Goal: Task Accomplishment & Management: Manage account settings

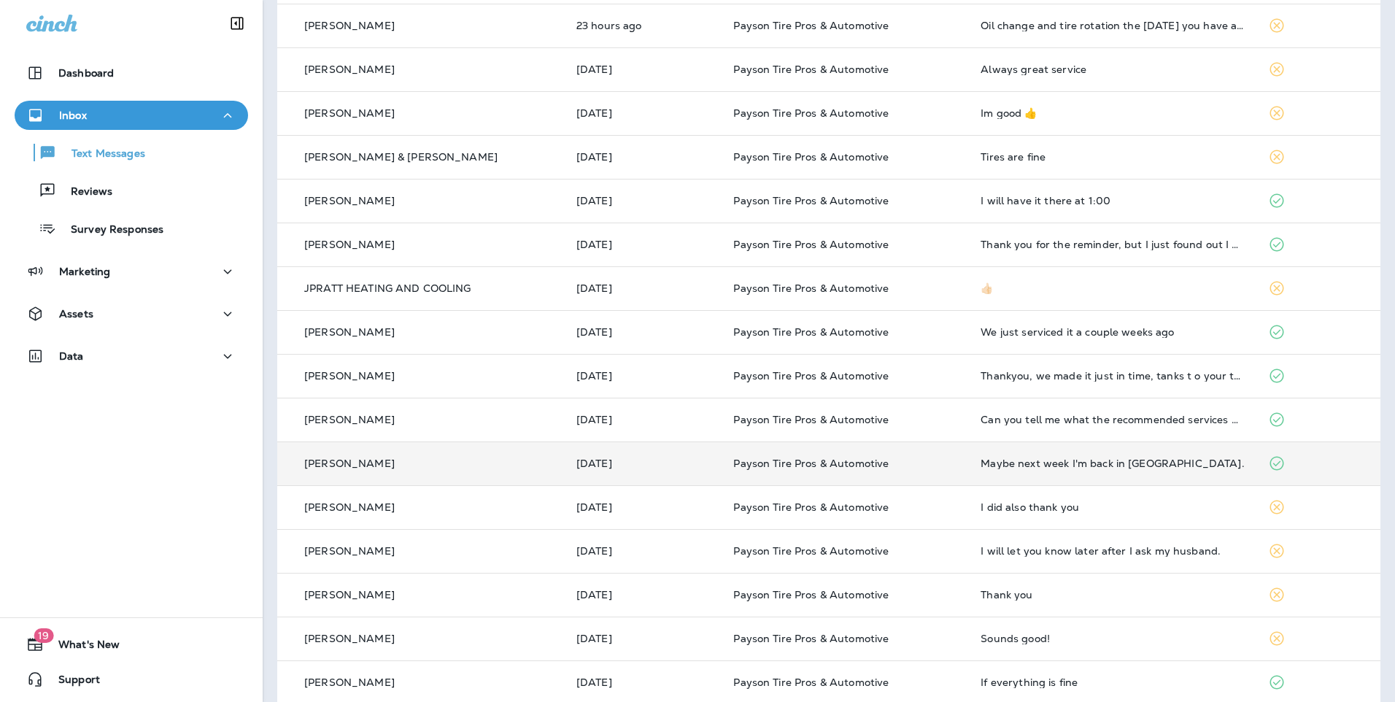
scroll to position [342, 0]
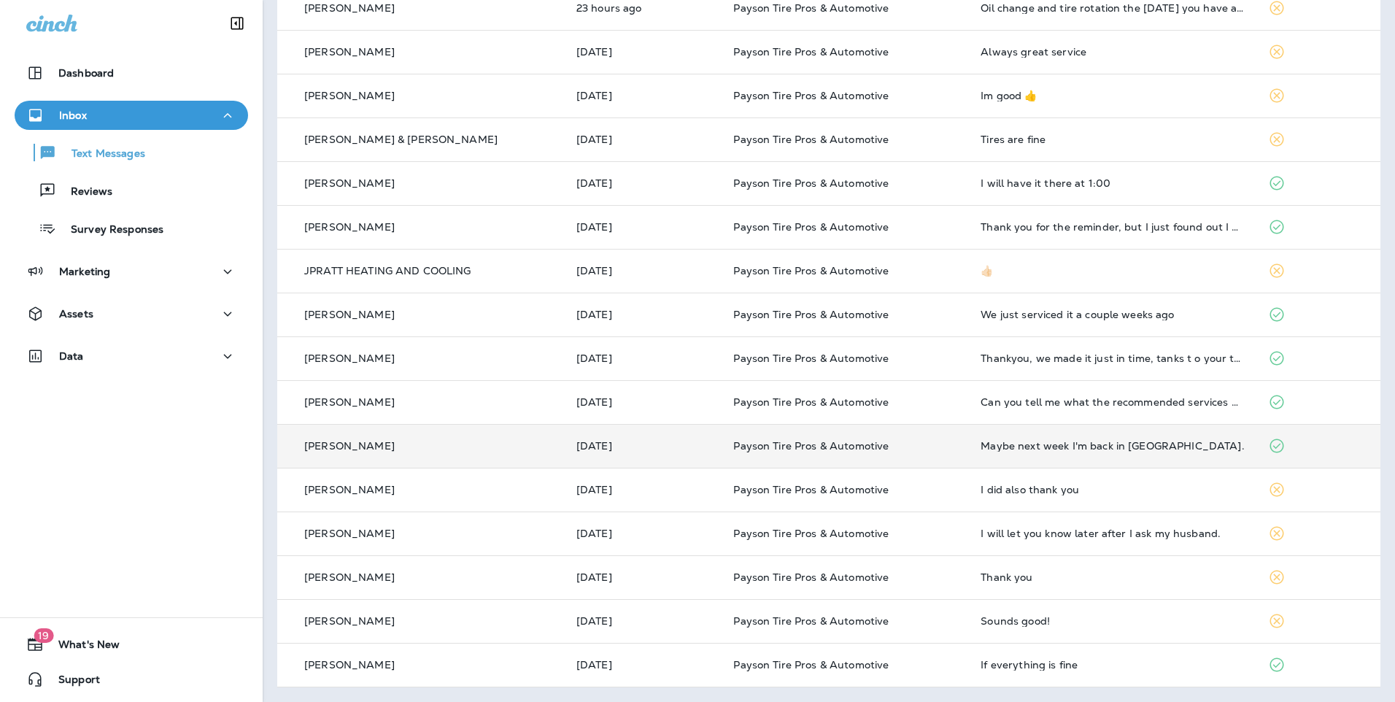
click at [636, 453] on td "[DATE]" at bounding box center [644, 446] width 158 height 44
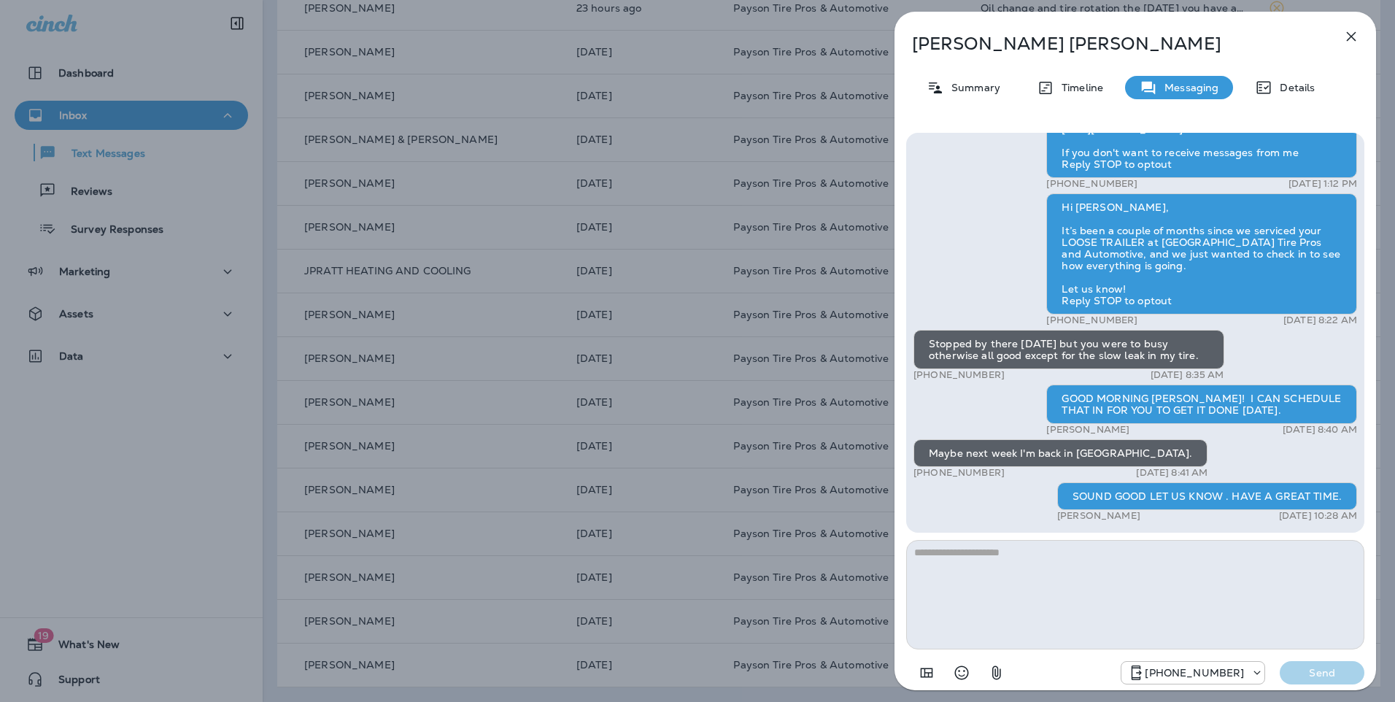
click at [478, 436] on div "[PERSON_NAME] Summary Timeline Messaging Details Hi [PERSON_NAME], it's been si…" at bounding box center [697, 351] width 1395 height 702
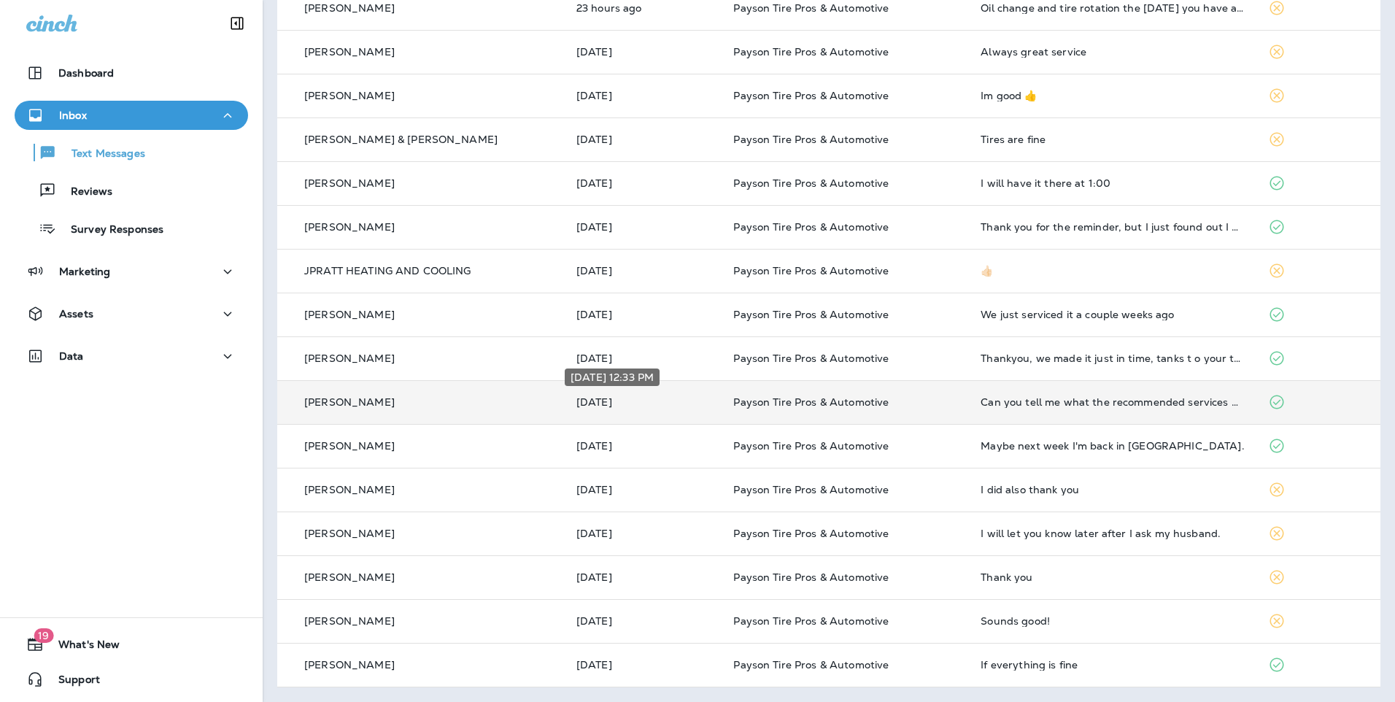
click at [652, 398] on p "[DATE]" at bounding box center [644, 402] width 134 height 12
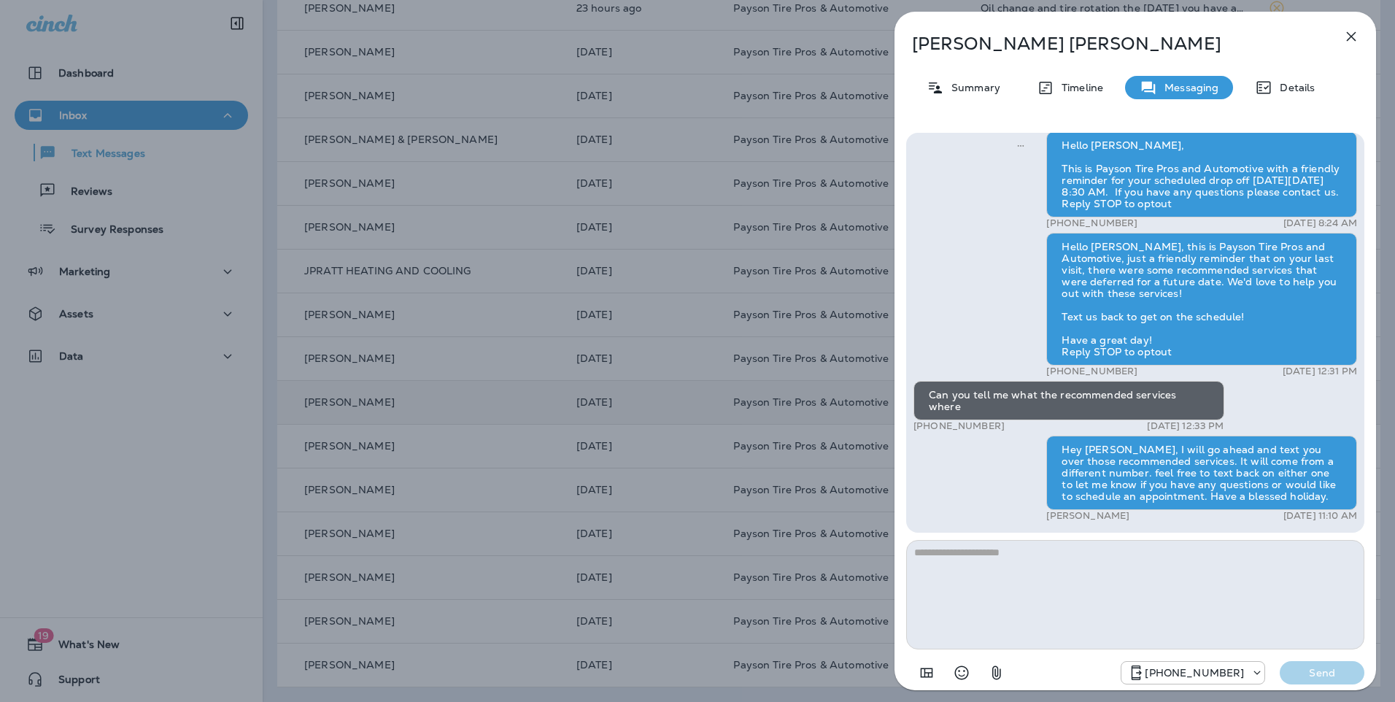
click at [652, 398] on div "[PERSON_NAME] Summary Timeline Messaging Details Hello [PERSON_NAME], [PERSON_N…" at bounding box center [697, 351] width 1395 height 702
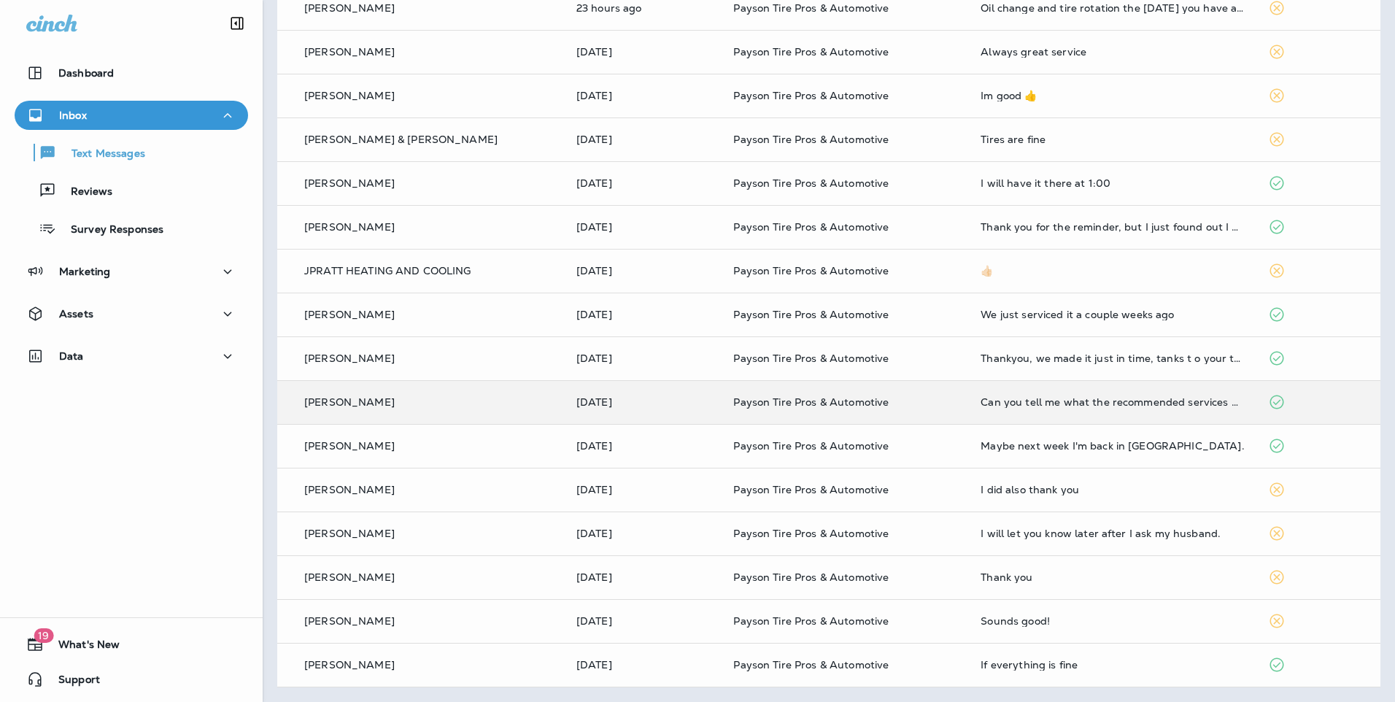
click at [644, 347] on div at bounding box center [697, 351] width 1395 height 702
click at [644, 355] on p "[DATE]" at bounding box center [644, 358] width 134 height 12
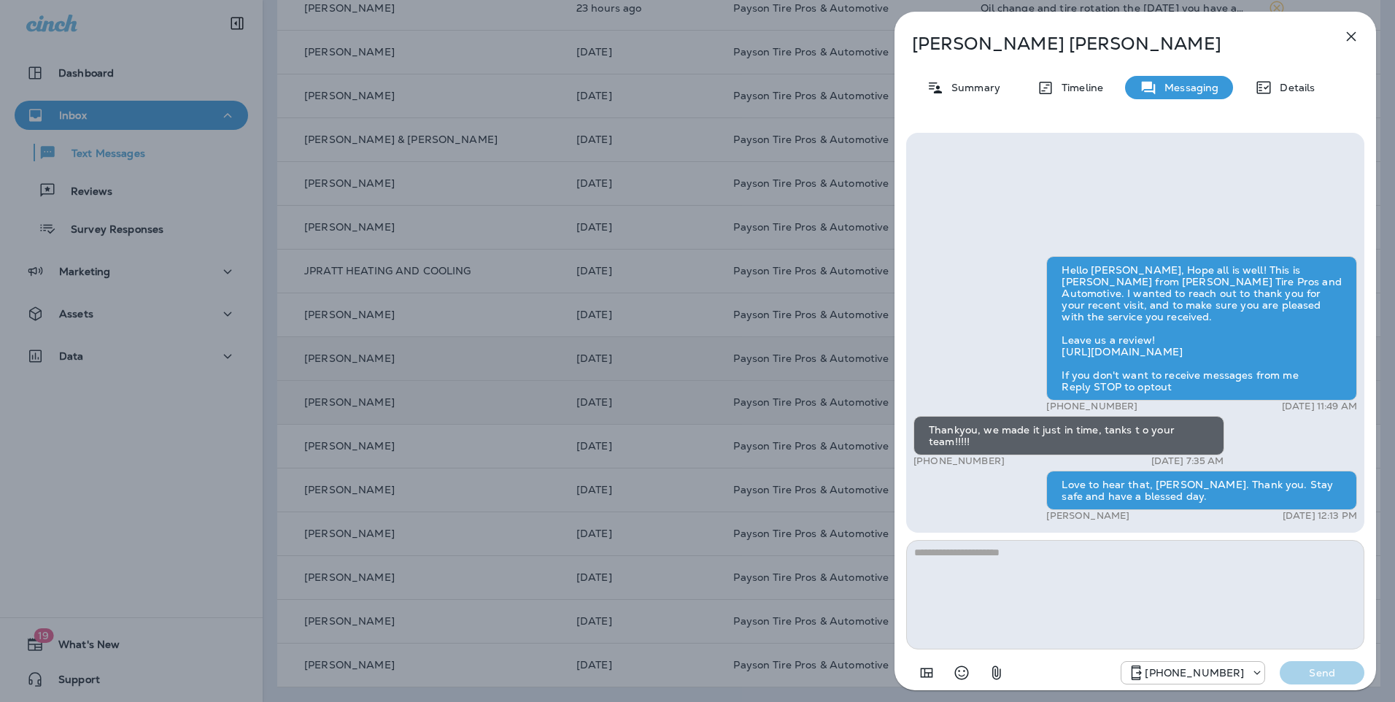
click at [644, 344] on div "[PERSON_NAME] Summary Timeline Messaging Details Hello [PERSON_NAME], Hope all …" at bounding box center [697, 351] width 1395 height 702
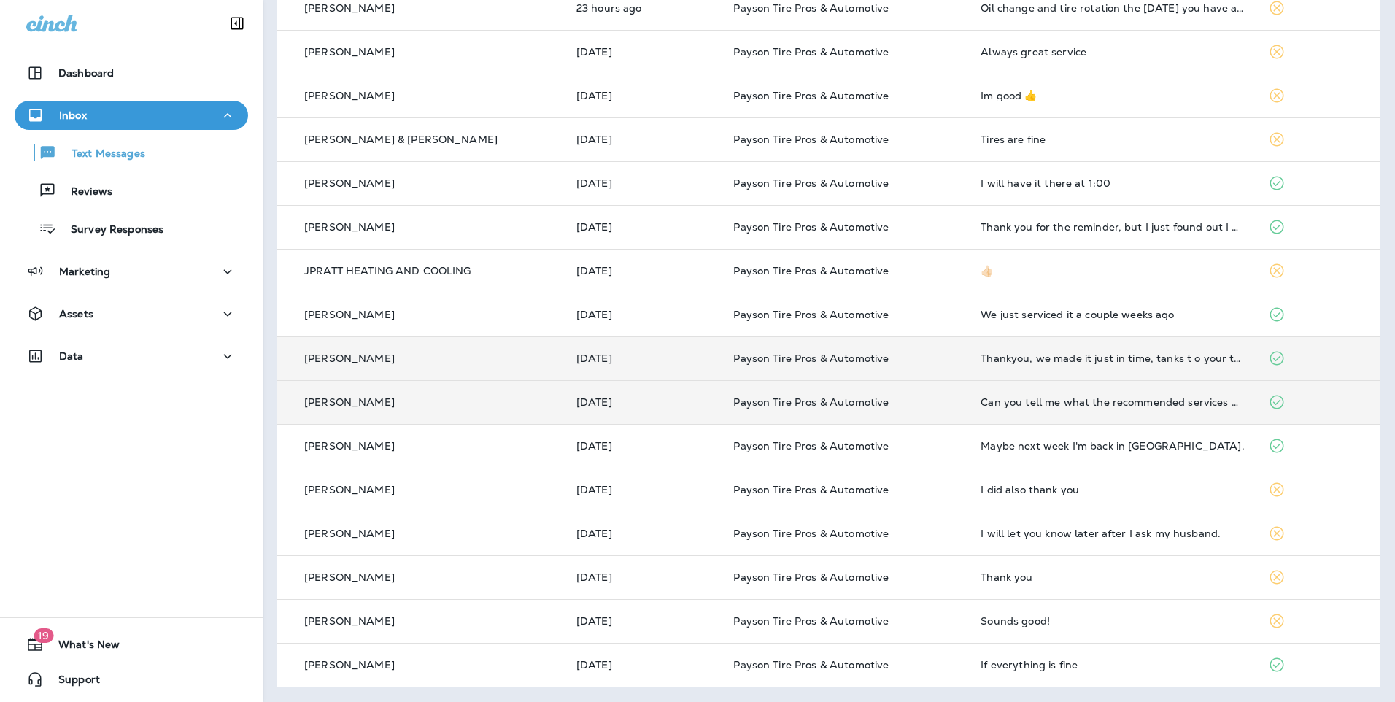
click at [645, 312] on div at bounding box center [697, 351] width 1395 height 702
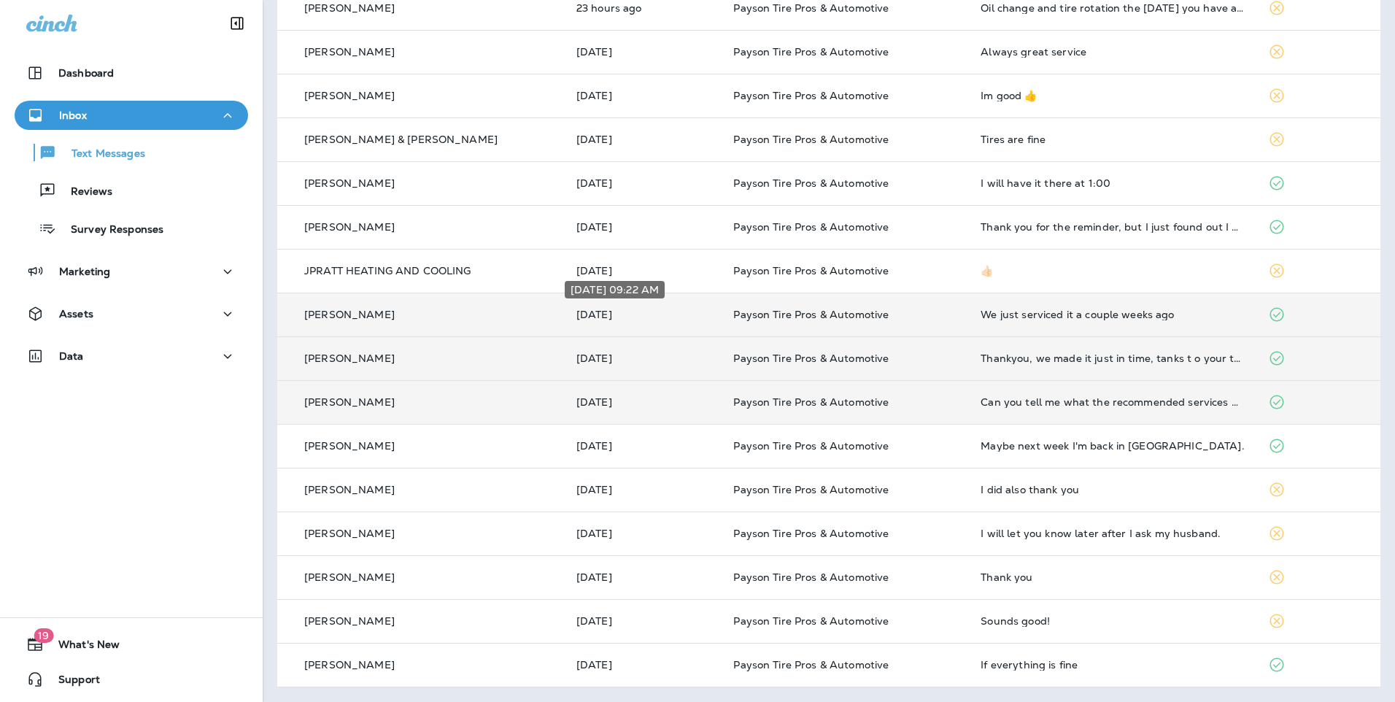
click at [645, 314] on p "[DATE]" at bounding box center [644, 315] width 134 height 12
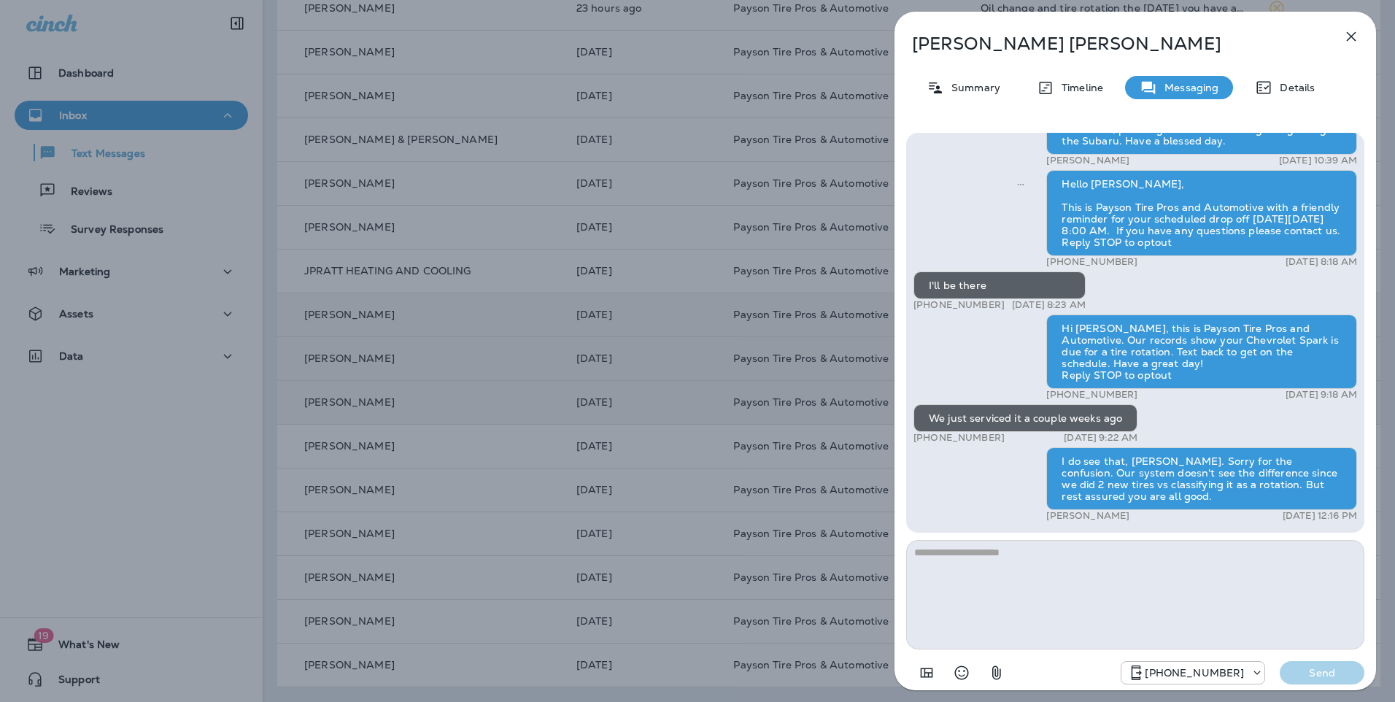
click at [643, 320] on div "[PERSON_NAME] Summary Timeline Messaging Details Hi [PERSON_NAME], It’s been a …" at bounding box center [697, 351] width 1395 height 702
